Goal: Transaction & Acquisition: Purchase product/service

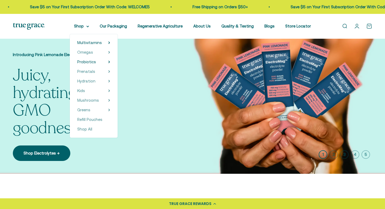
click at [138, 76] on span "Prenatal Multivitamin" at bounding box center [144, 78] width 39 height 5
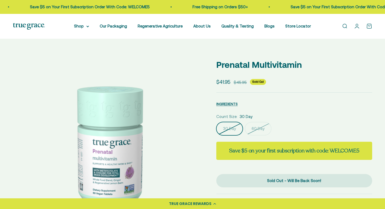
select select "3"
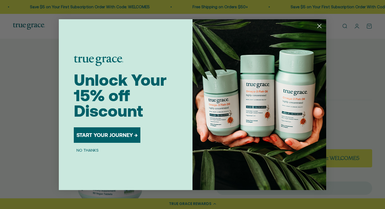
click at [90, 155] on div "Unlock Your 15% off Discount START YOUR JOURNEY → NO THANKS" at bounding box center [133, 104] width 119 height 171
click at [90, 153] on button "NO THANKS" at bounding box center [88, 150] width 28 height 6
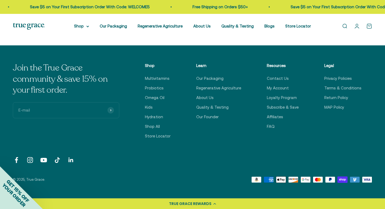
scroll to position [1536, 0]
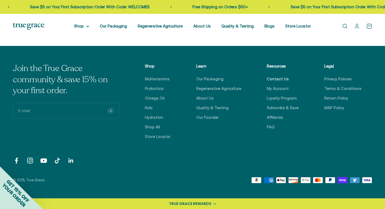
click at [284, 78] on link "Contact Us" at bounding box center [278, 79] width 22 height 6
